Goal: Information Seeking & Learning: Find specific fact

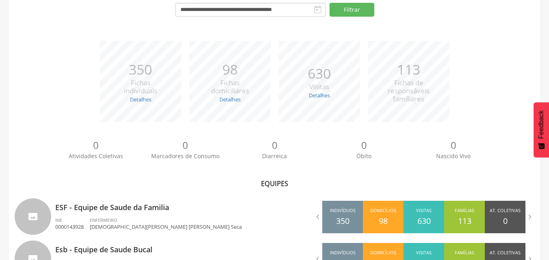
scroll to position [122, 0]
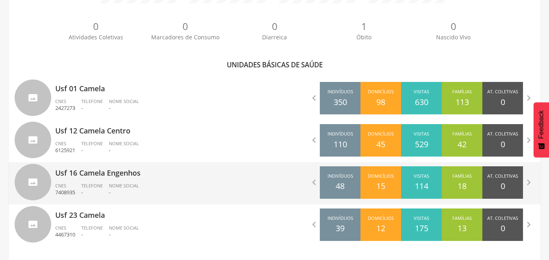
scroll to position [207, 0]
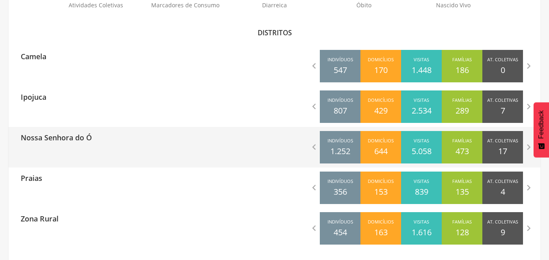
scroll to position [238, 0]
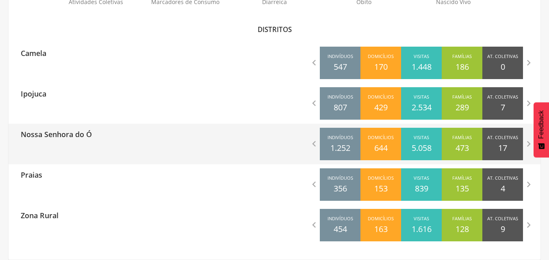
click at [49, 136] on p "Nossa Senhora do Ó" at bounding box center [56, 132] width 71 height 16
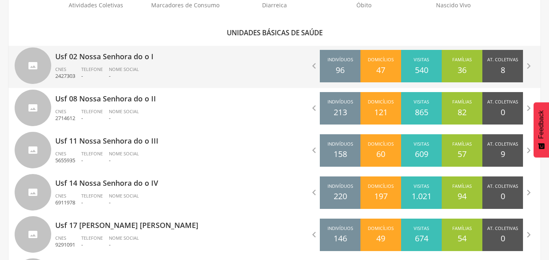
click at [82, 54] on p "Usf 02 Nossa Senhora do o I" at bounding box center [161, 54] width 213 height 16
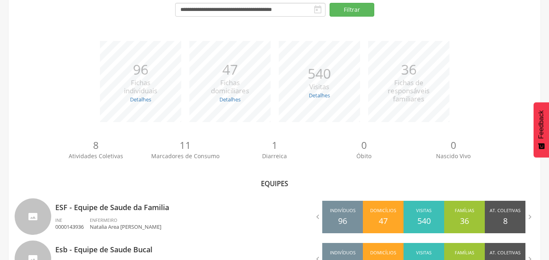
scroll to position [123, 0]
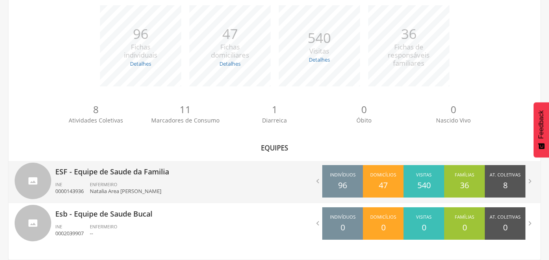
click at [115, 184] on span "ENFERMEIRO" at bounding box center [104, 185] width 28 height 6
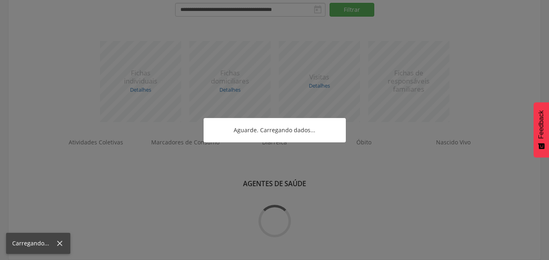
scroll to position [238, 0]
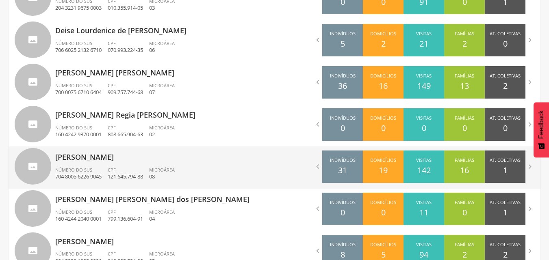
click at [111, 166] on div "[PERSON_NAME] Pessoa Número do SUS 704 8005 6226 9045 CPF 121.645.794-88 Microá…" at bounding box center [161, 168] width 213 height 42
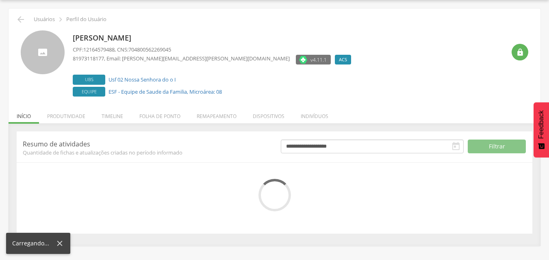
scroll to position [86, 0]
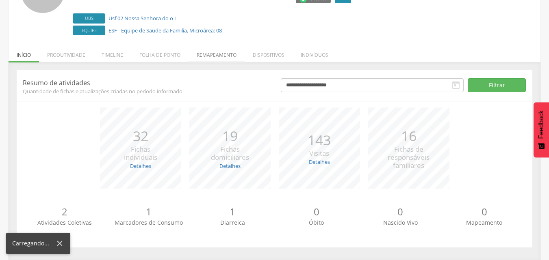
click at [218, 56] on li "Remapeamento" at bounding box center [216, 52] width 56 height 19
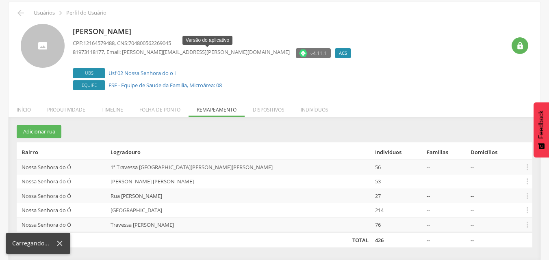
scroll to position [31, 0]
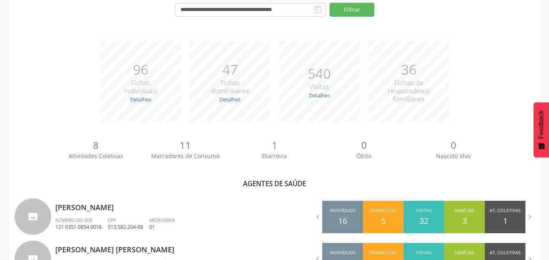
scroll to position [360, 0]
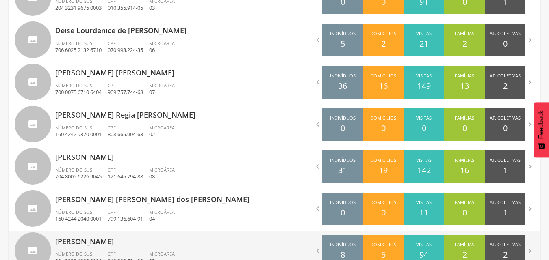
click at [111, 247] on p "[PERSON_NAME]" at bounding box center [161, 239] width 213 height 16
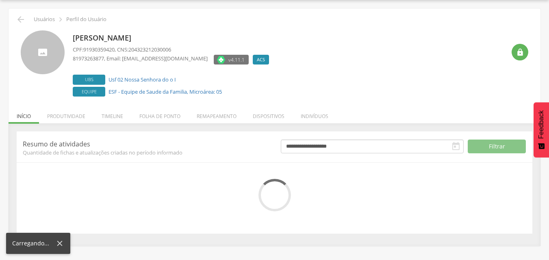
scroll to position [86, 0]
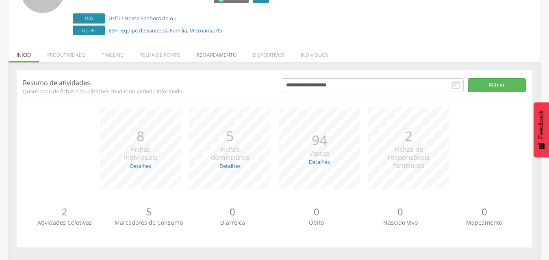
click at [206, 52] on li "Remapeamento" at bounding box center [216, 52] width 56 height 19
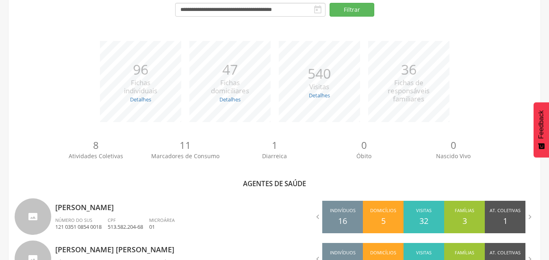
scroll to position [360, 0]
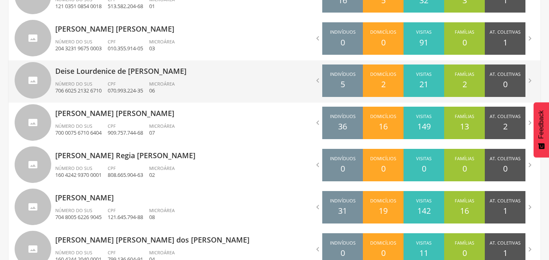
click at [125, 82] on div "CPF 070.993.224-35" at bounding box center [128, 88] width 41 height 14
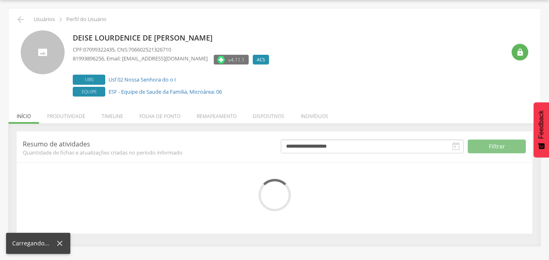
scroll to position [86, 0]
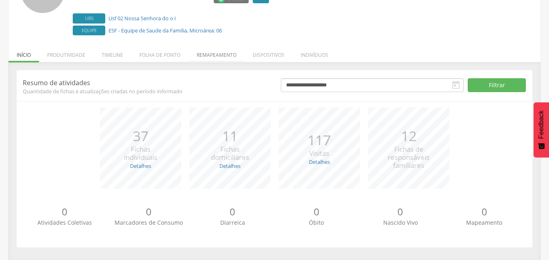
click at [205, 58] on li "Remapeamento" at bounding box center [216, 52] width 56 height 19
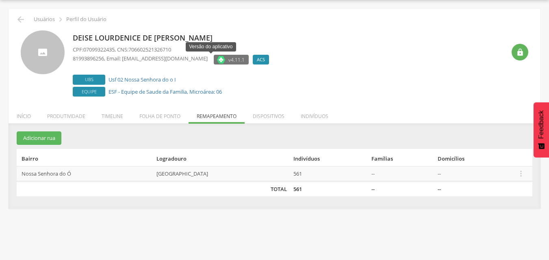
scroll to position [24, 0]
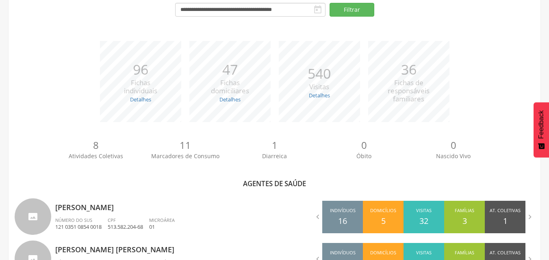
scroll to position [319, 0]
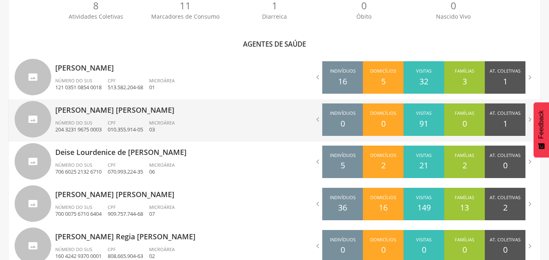
click at [80, 123] on span "Número do SUS" at bounding box center [73, 123] width 37 height 6
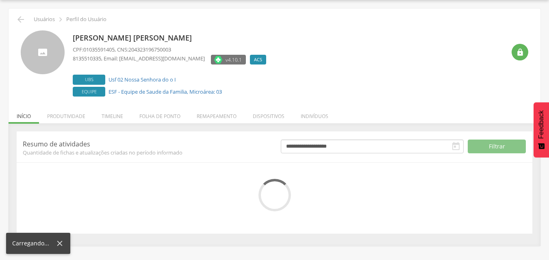
scroll to position [86, 0]
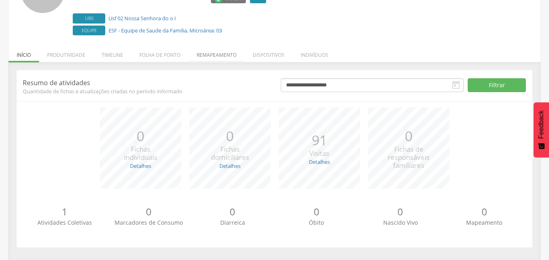
click at [221, 55] on li "Remapeamento" at bounding box center [216, 52] width 56 height 19
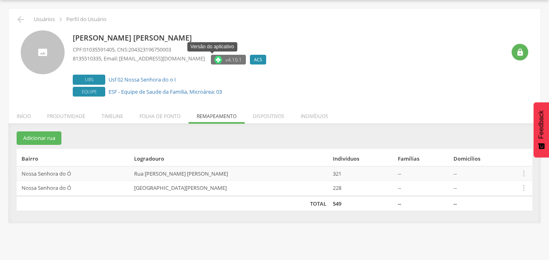
scroll to position [24, 0]
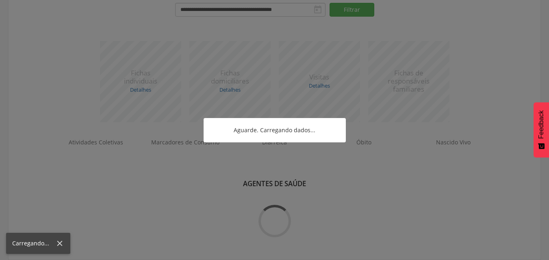
scroll to position [238, 0]
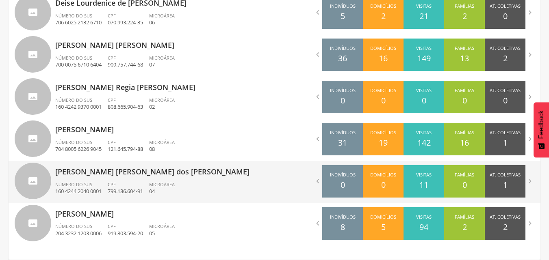
click at [110, 169] on p "[PERSON_NAME] [PERSON_NAME] dos [PERSON_NAME]" at bounding box center [161, 169] width 213 height 16
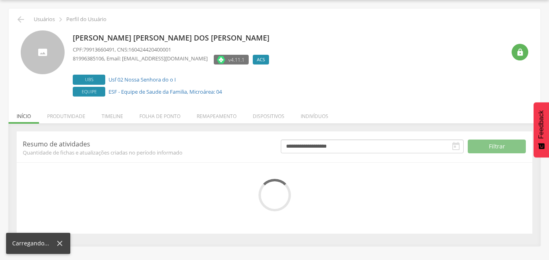
scroll to position [86, 0]
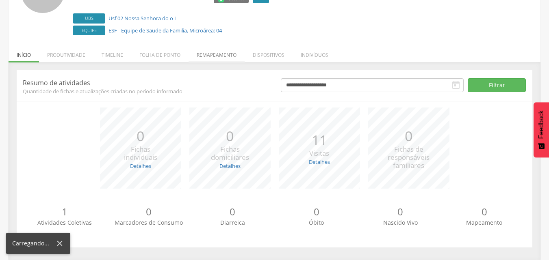
click at [220, 54] on li "Remapeamento" at bounding box center [216, 52] width 56 height 19
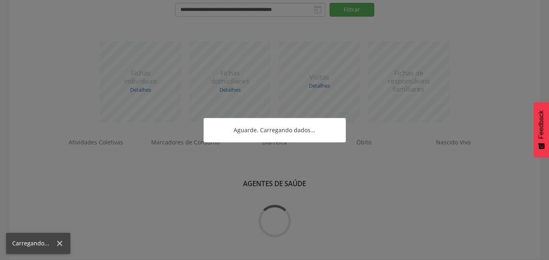
scroll to position [387, 0]
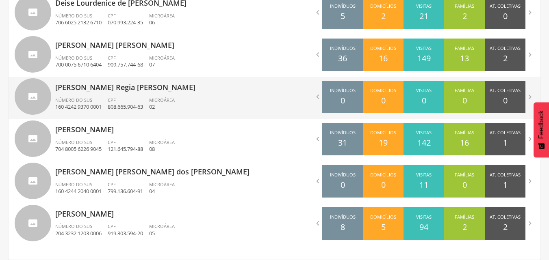
click at [108, 99] on div "Número do SUS 160 4242 9370 0001" at bounding box center [81, 104] width 52 height 14
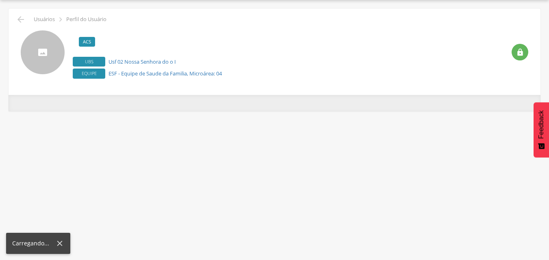
scroll to position [24, 0]
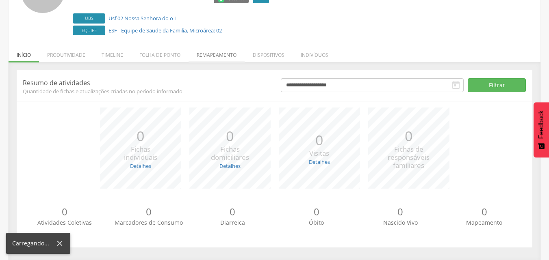
click at [225, 55] on li "Remapeamento" at bounding box center [216, 52] width 56 height 19
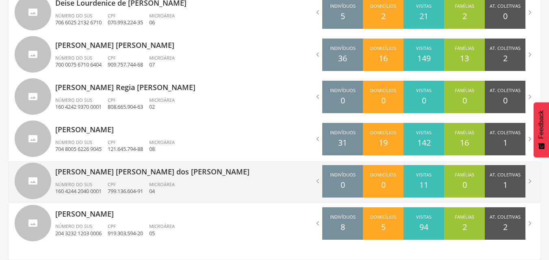
scroll to position [347, 0]
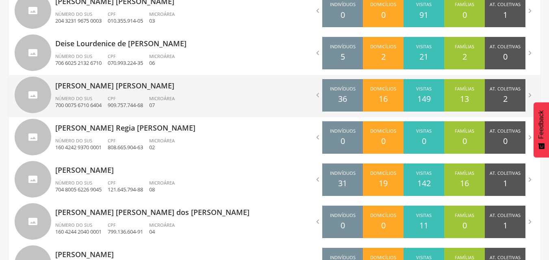
click at [92, 92] on div "[PERSON_NAME] Egito [PERSON_NAME] Número do SUS 700 0075 6710 6404 CPF 909.757.…" at bounding box center [161, 96] width 213 height 42
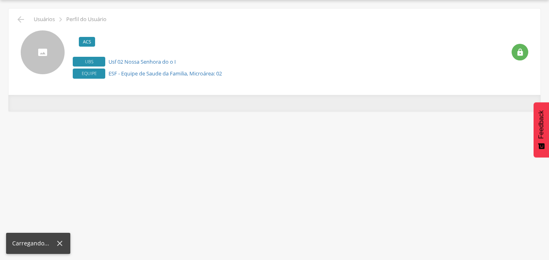
scroll to position [24, 0]
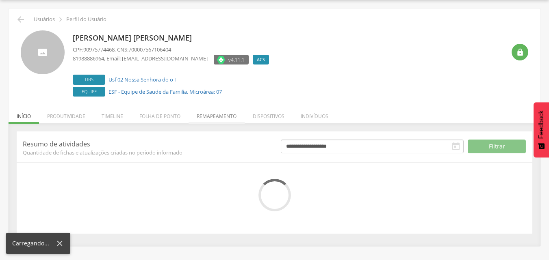
click at [201, 117] on li "Remapeamento" at bounding box center [216, 114] width 56 height 19
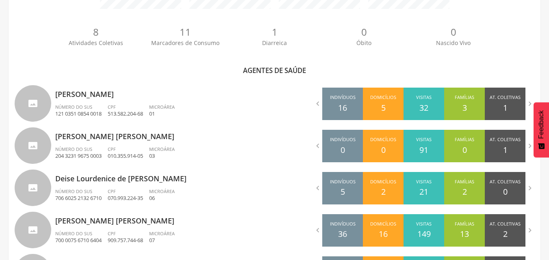
scroll to position [184, 0]
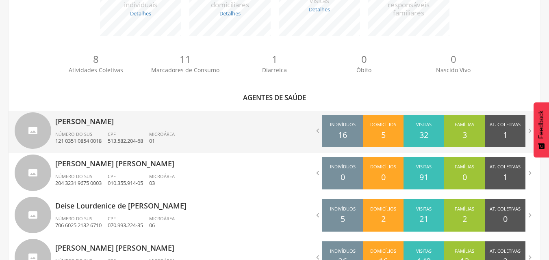
click at [129, 128] on div "Adeilza [PERSON_NAME] Número do SUS 121 0351 0854 0018 CPF 513.582.204-68 Micro…" at bounding box center [161, 132] width 213 height 42
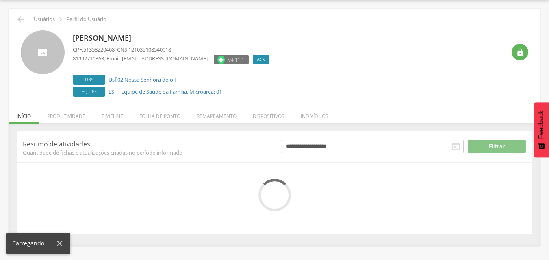
scroll to position [86, 0]
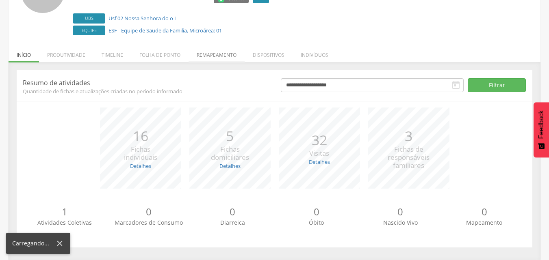
click at [220, 50] on li "Remapeamento" at bounding box center [216, 52] width 56 height 19
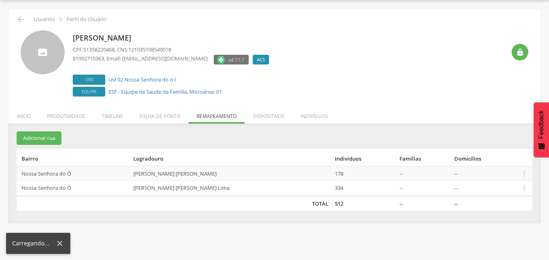
scroll to position [24, 0]
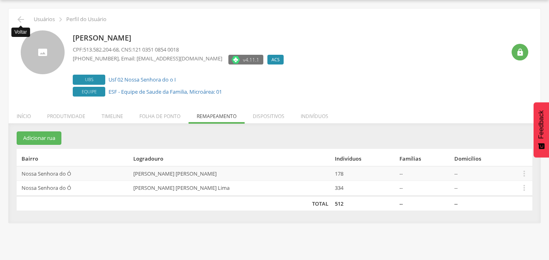
click at [21, 19] on icon "" at bounding box center [21, 20] width 10 height 10
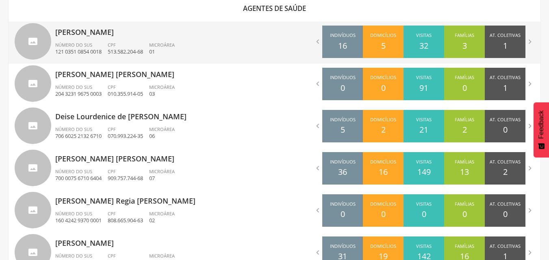
scroll to position [347, 0]
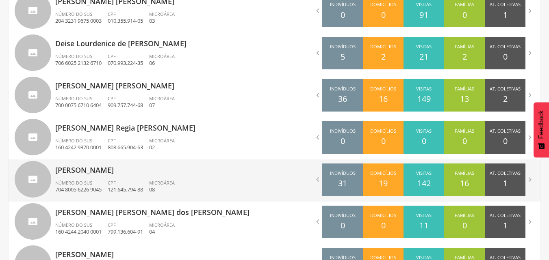
click at [78, 167] on p "[PERSON_NAME]" at bounding box center [161, 168] width 213 height 16
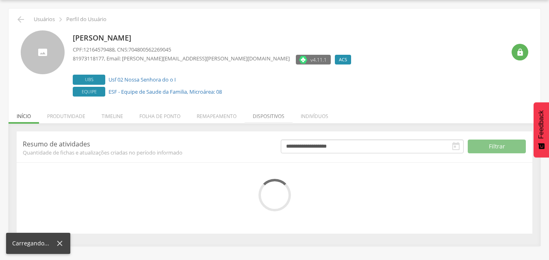
scroll to position [86, 0]
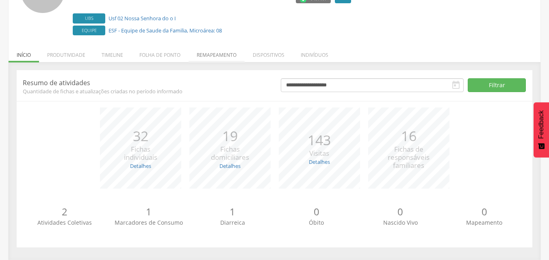
click at [223, 54] on li "Remapeamento" at bounding box center [216, 52] width 56 height 19
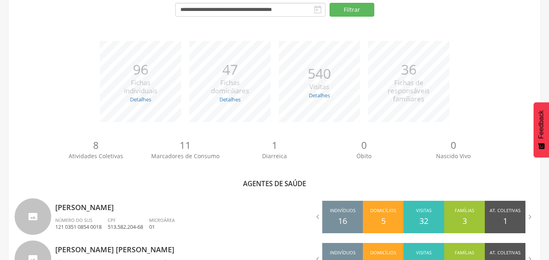
scroll to position [347, 0]
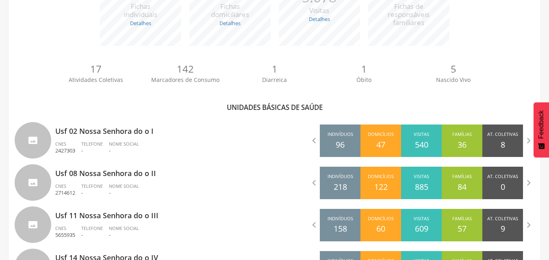
scroll to position [326, 0]
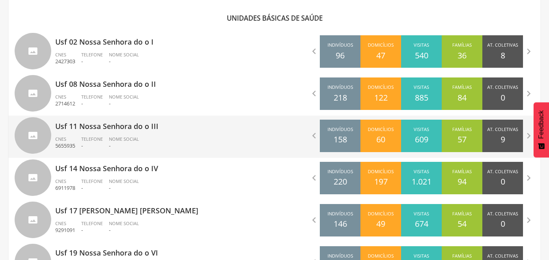
click at [106, 132] on p "Usf 11 Nossa Senhora do o III" at bounding box center [161, 124] width 213 height 16
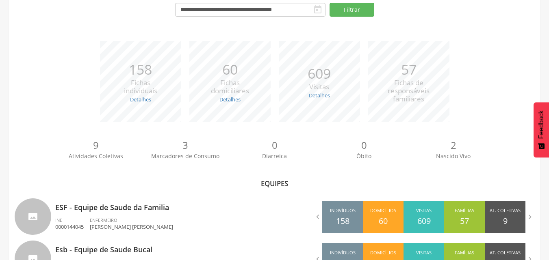
scroll to position [123, 0]
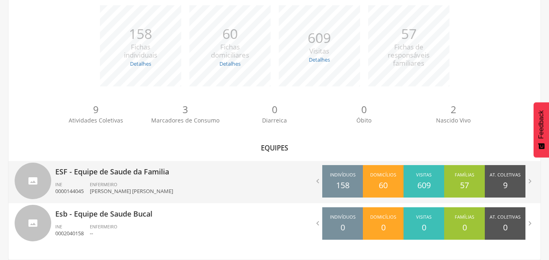
click at [125, 175] on p "ESF - Equipe de Saude da Familia" at bounding box center [161, 169] width 213 height 16
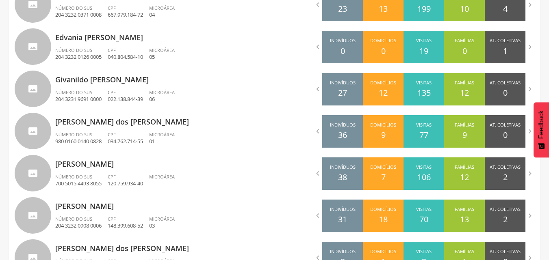
scroll to position [334, 0]
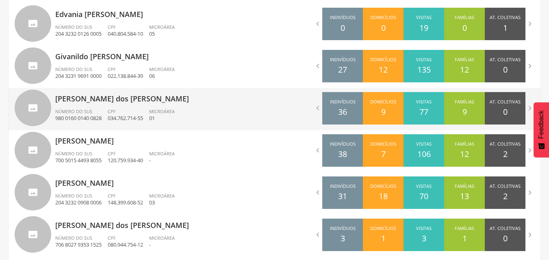
click at [123, 99] on p "[PERSON_NAME] dos [PERSON_NAME]" at bounding box center [161, 96] width 213 height 16
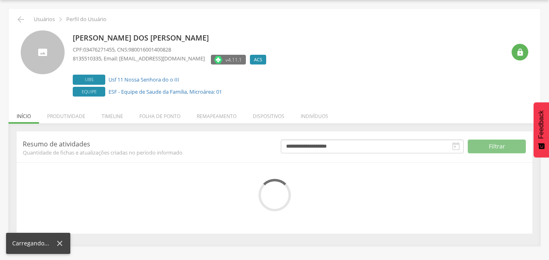
scroll to position [86, 0]
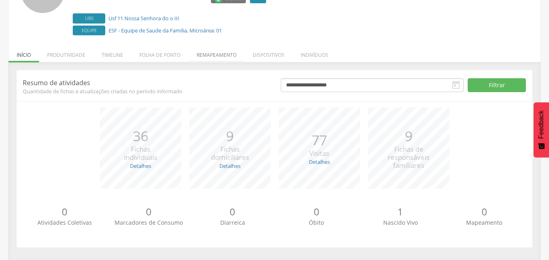
click at [211, 54] on li "Remapeamento" at bounding box center [216, 52] width 56 height 19
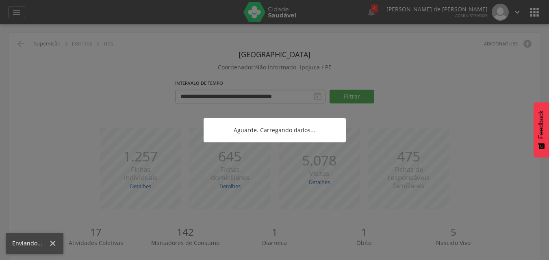
scroll to position [24, 0]
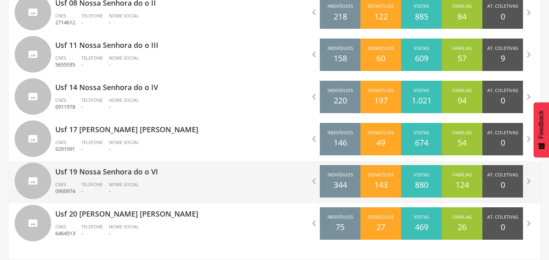
click at [99, 176] on p "Usf 19 Nossa Senhora do o VI" at bounding box center [161, 169] width 213 height 16
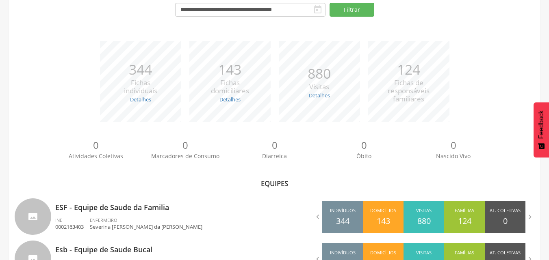
scroll to position [123, 0]
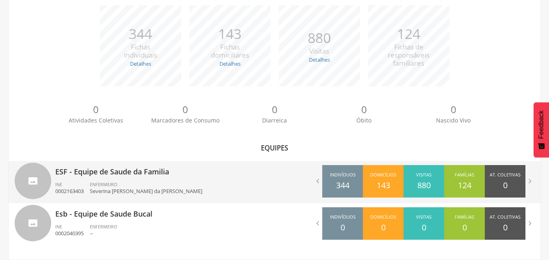
click at [150, 182] on div "ENFERMEIRO Severina [PERSON_NAME] da [PERSON_NAME]" at bounding box center [149, 189] width 119 height 14
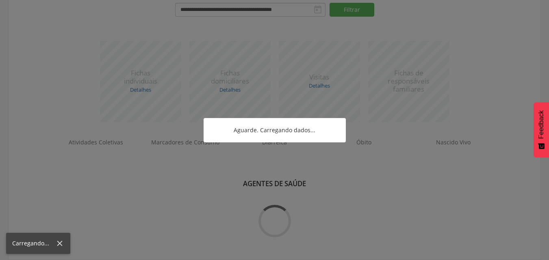
scroll to position [334, 0]
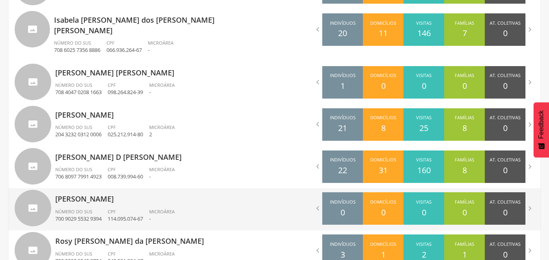
click at [77, 196] on div "[PERSON_NAME] Número do SUS 700 9029 5532 9394 CPF 114.095.074-67 Microárea -" at bounding box center [161, 209] width 213 height 42
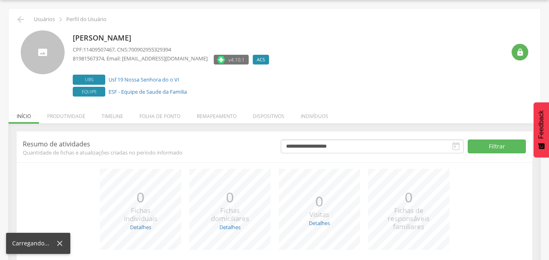
scroll to position [86, 0]
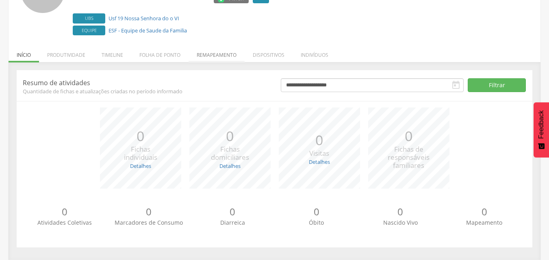
click at [210, 56] on li "Remapeamento" at bounding box center [216, 52] width 56 height 19
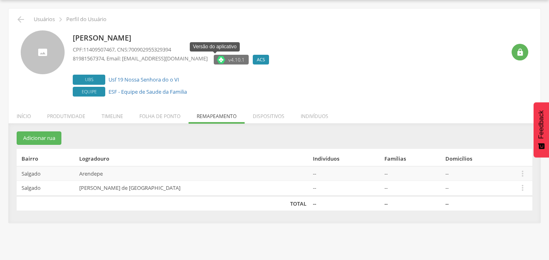
scroll to position [24, 0]
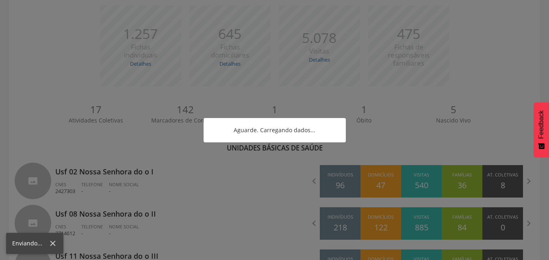
scroll to position [334, 0]
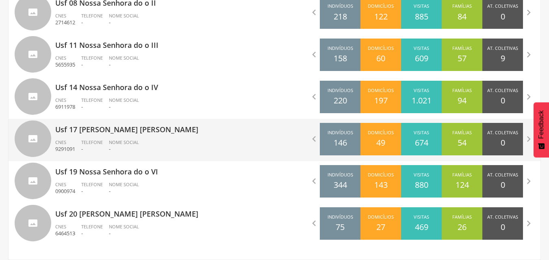
click at [138, 138] on div "Usf 17 [PERSON_NAME] [PERSON_NAME] CNES 9291091 Telefone - Nome Social -" at bounding box center [161, 140] width 213 height 42
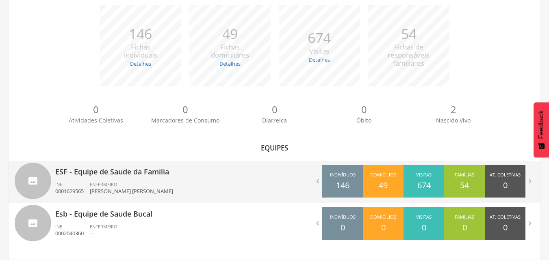
click at [122, 182] on div "ENFERMEIRO [PERSON_NAME] [PERSON_NAME]" at bounding box center [134, 189] width 89 height 14
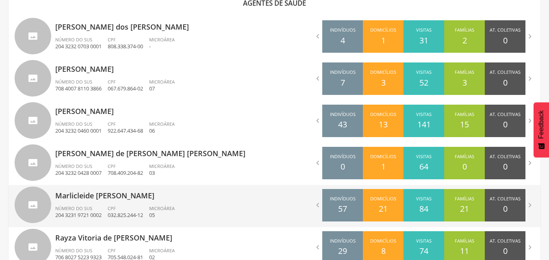
scroll to position [264, 0]
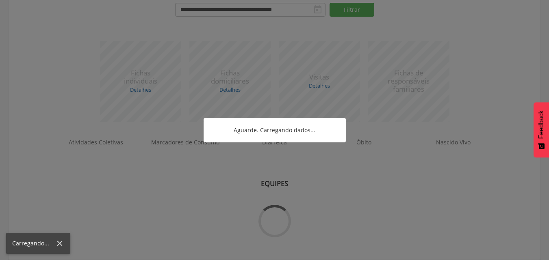
scroll to position [123, 0]
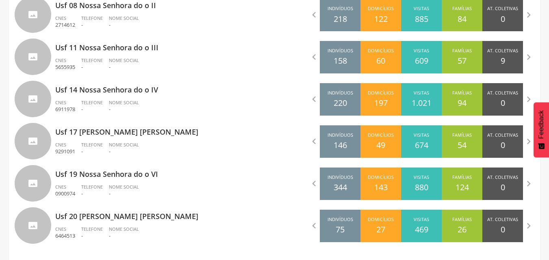
scroll to position [334, 0]
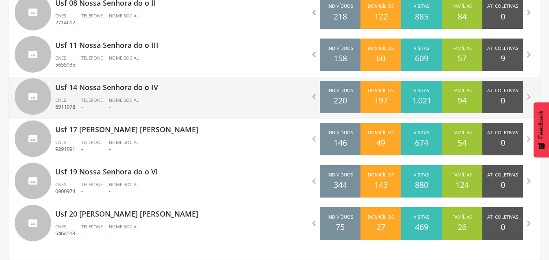
click at [102, 97] on span "Telefone" at bounding box center [92, 100] width 22 height 6
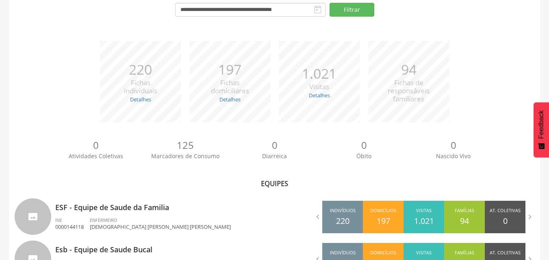
scroll to position [123, 0]
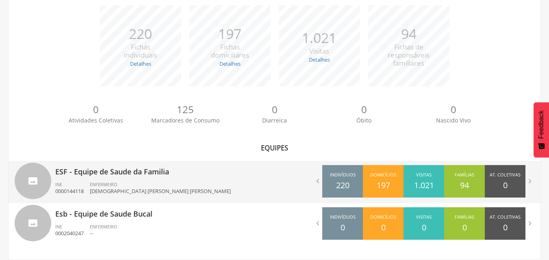
click at [119, 173] on p "ESF - Equipe de Saude da Familia" at bounding box center [161, 169] width 213 height 16
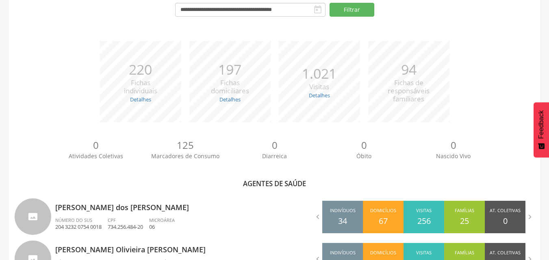
scroll to position [303, 0]
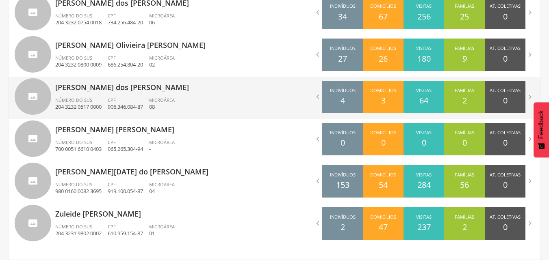
click at [157, 101] on span "Microárea" at bounding box center [162, 100] width 26 height 6
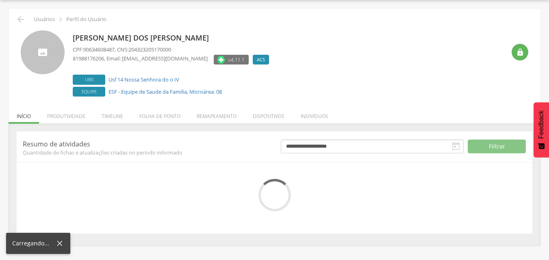
scroll to position [86, 0]
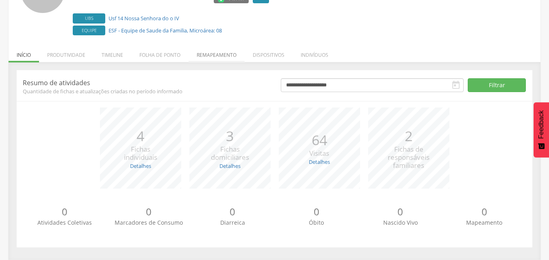
click at [227, 49] on li "Remapeamento" at bounding box center [216, 52] width 56 height 19
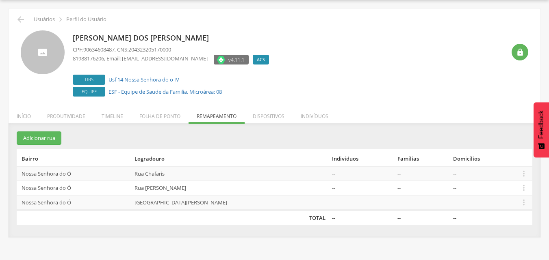
scroll to position [24, 0]
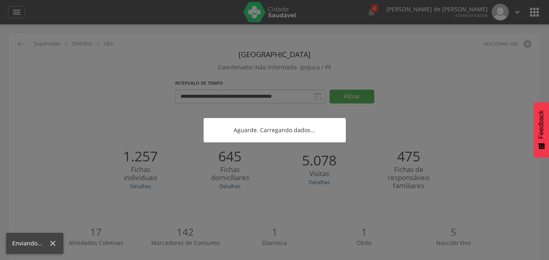
scroll to position [123, 0]
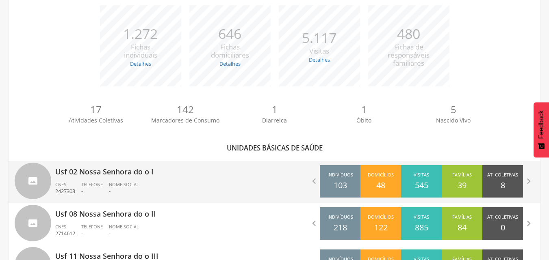
click at [118, 171] on p "Usf 02 Nossa Senhora do o I" at bounding box center [161, 169] width 213 height 16
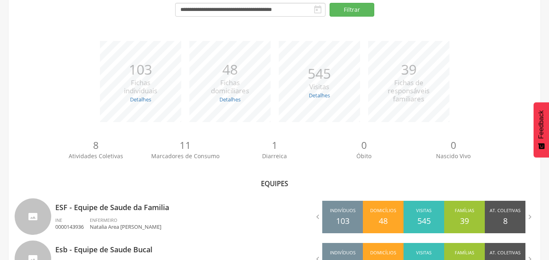
scroll to position [123, 0]
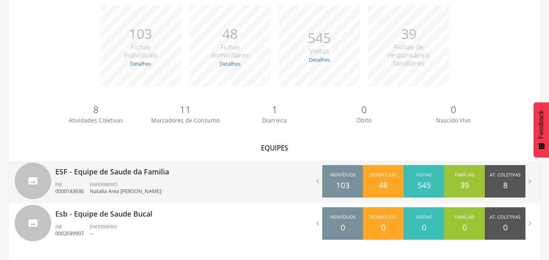
click at [104, 189] on p "Natalia Area [PERSON_NAME]" at bounding box center [125, 192] width 71 height 8
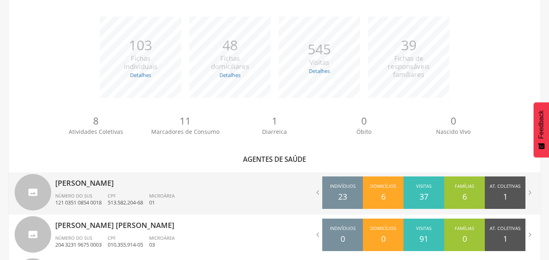
click at [86, 190] on div "Adeilza [PERSON_NAME] Número do SUS 121 0351 0854 0018 CPF 513.582.204-68 Micro…" at bounding box center [161, 194] width 213 height 42
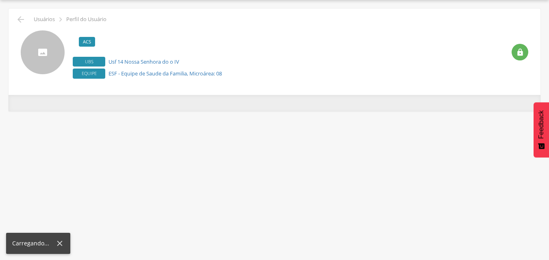
scroll to position [24, 0]
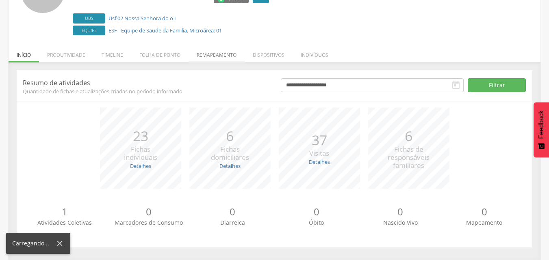
click at [221, 53] on li "Remapeamento" at bounding box center [216, 52] width 56 height 19
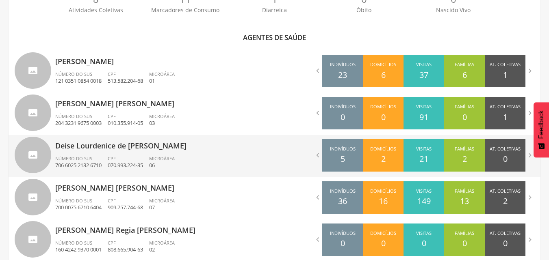
scroll to position [326, 0]
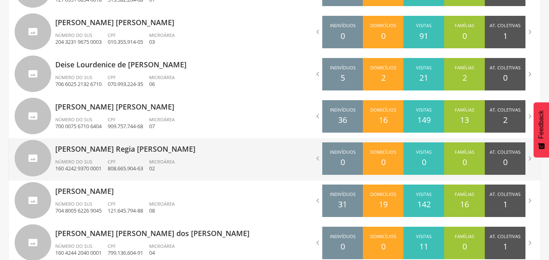
click at [85, 147] on p "[PERSON_NAME] Regia [PERSON_NAME]" at bounding box center [161, 146] width 213 height 16
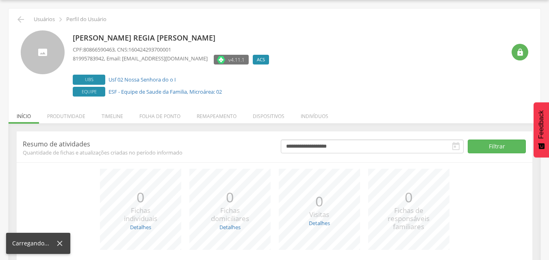
scroll to position [86, 0]
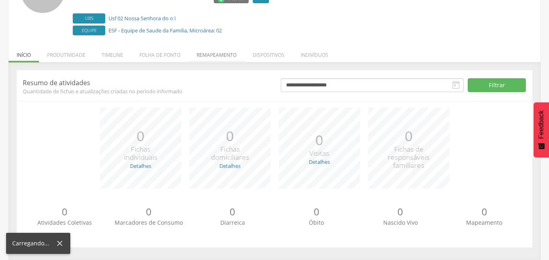
click at [219, 53] on li "Remapeamento" at bounding box center [216, 52] width 56 height 19
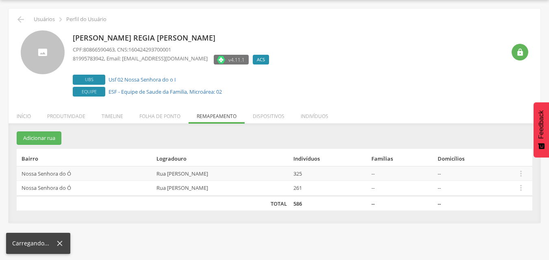
scroll to position [24, 0]
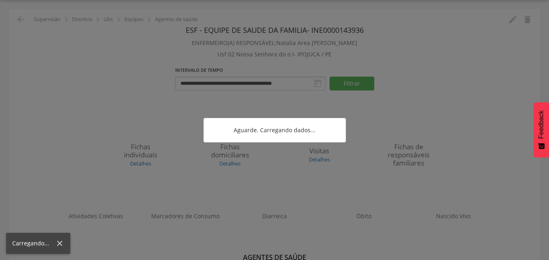
scroll to position [98, 0]
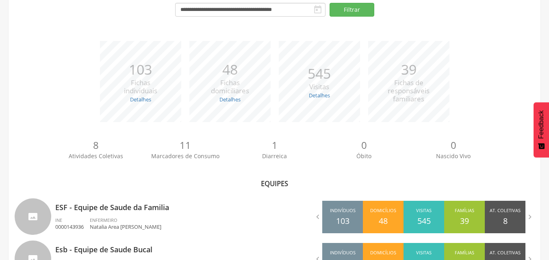
scroll to position [123, 0]
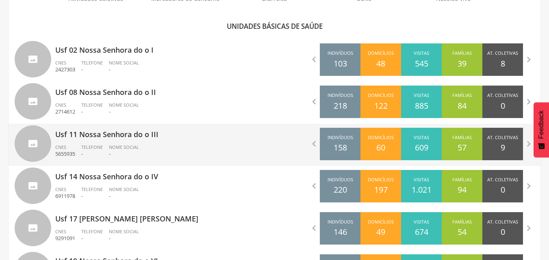
click at [86, 138] on p "Usf 11 Nossa Senhora do o III" at bounding box center [161, 132] width 213 height 16
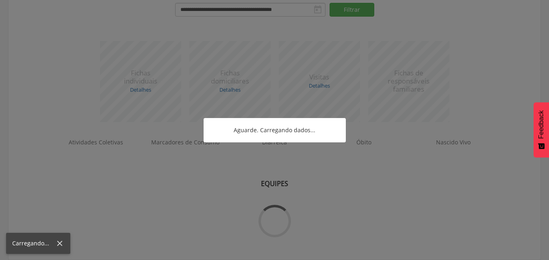
scroll to position [123, 0]
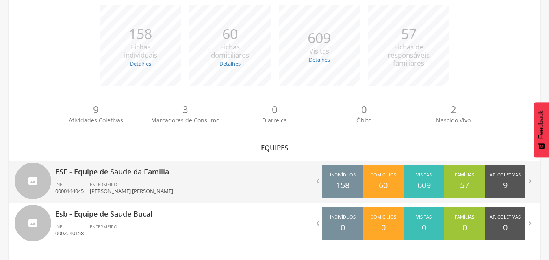
click at [109, 186] on span "ENFERMEIRO" at bounding box center [104, 185] width 28 height 6
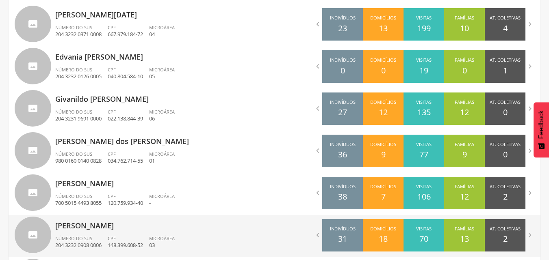
scroll to position [345, 0]
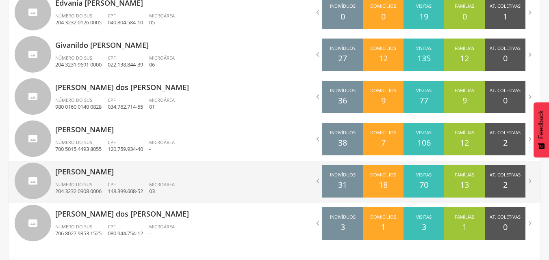
click at [113, 179] on div "[PERSON_NAME] Número do SUS 204 3232 0908 0006 CPF 148.399.608-52 Microárea 03" at bounding box center [161, 182] width 213 height 42
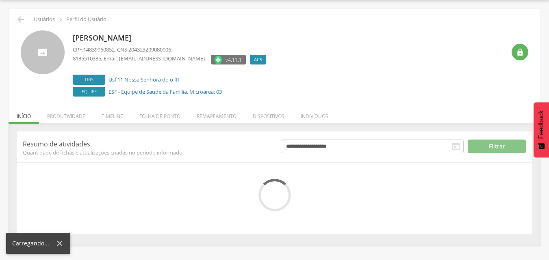
scroll to position [86, 0]
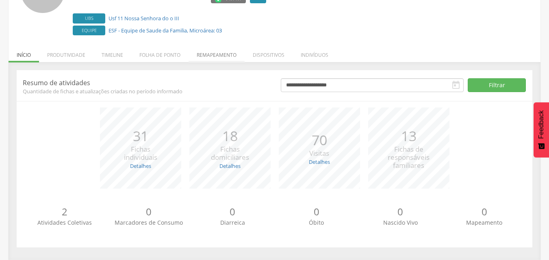
click at [225, 51] on li "Remapeamento" at bounding box center [216, 52] width 56 height 19
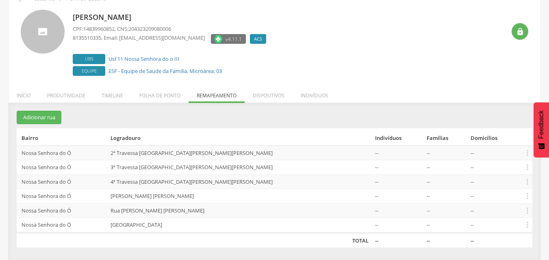
scroll to position [45, 0]
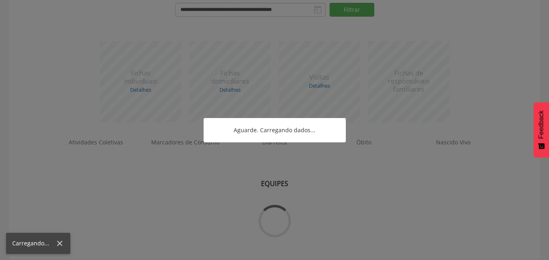
scroll to position [123, 0]
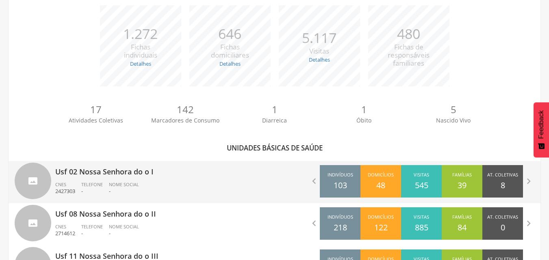
click at [97, 181] on div "Usf 02 Nossa Senhora do o I CNES 2427303 Telefone - Nome Social -" at bounding box center [161, 182] width 213 height 42
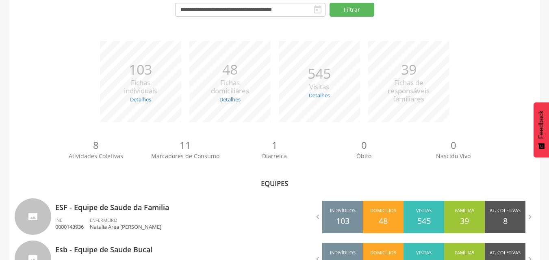
scroll to position [123, 0]
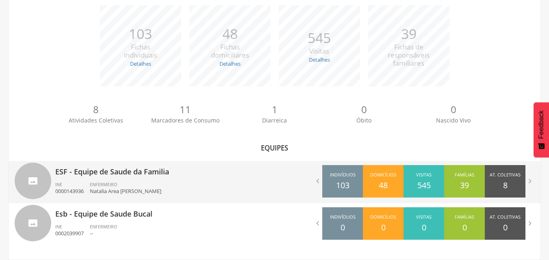
click at [151, 182] on div "ENFERMEIRO [PERSON_NAME] Area Lima [PERSON_NAME]" at bounding box center [129, 189] width 78 height 14
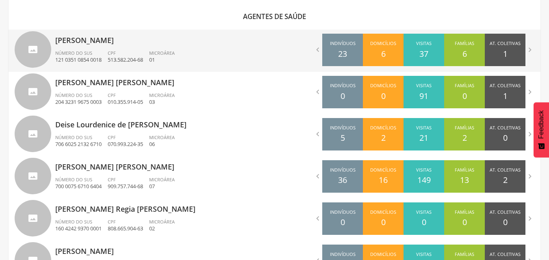
scroll to position [285, 0]
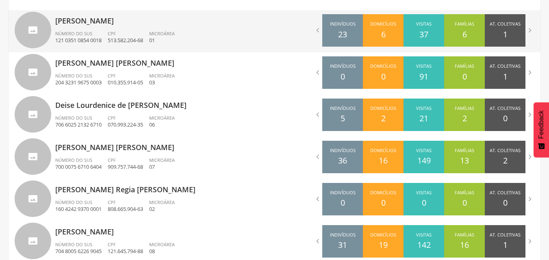
click at [93, 28] on div "Adeilza [PERSON_NAME] Número do SUS 121 0351 0854 0018 CPF 513.582.204-68 Micro…" at bounding box center [161, 31] width 213 height 42
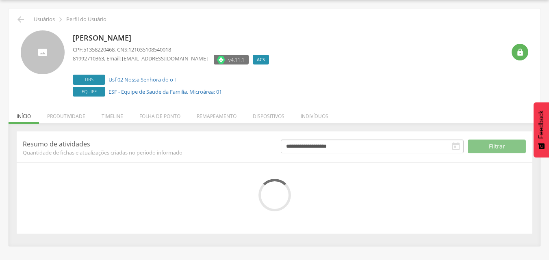
scroll to position [86, 0]
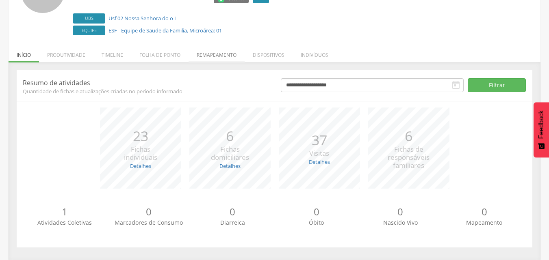
click at [237, 53] on li "Remapeamento" at bounding box center [216, 52] width 56 height 19
